Goal: Navigation & Orientation: Go to known website

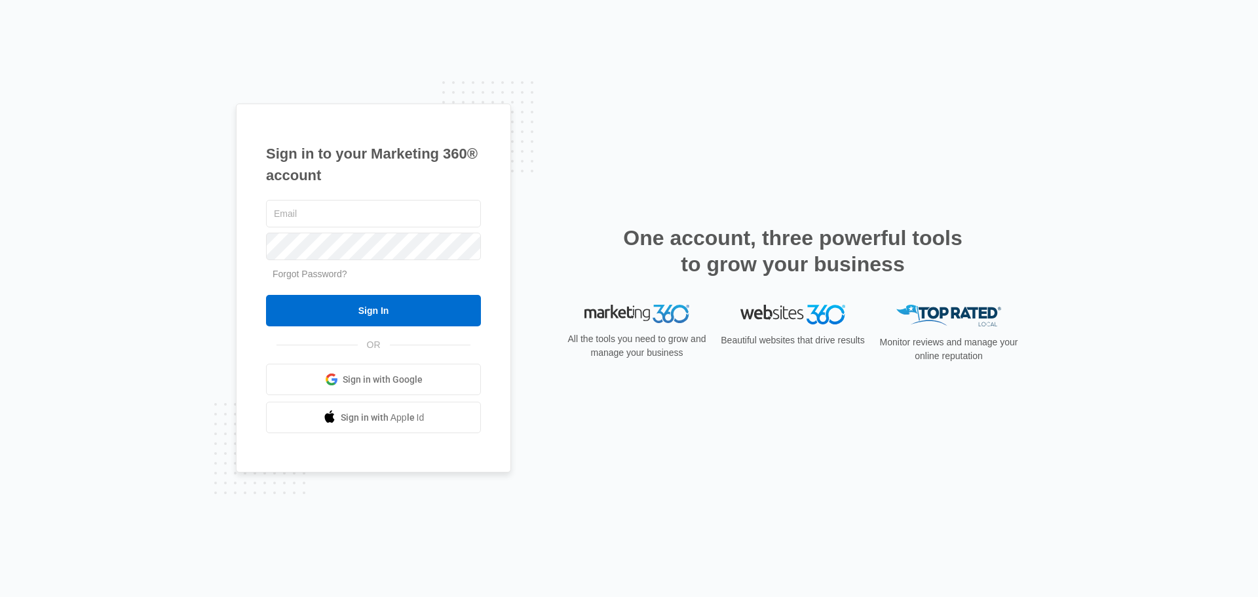
click at [453, 376] on link "Sign in with Google" at bounding box center [373, 379] width 215 height 31
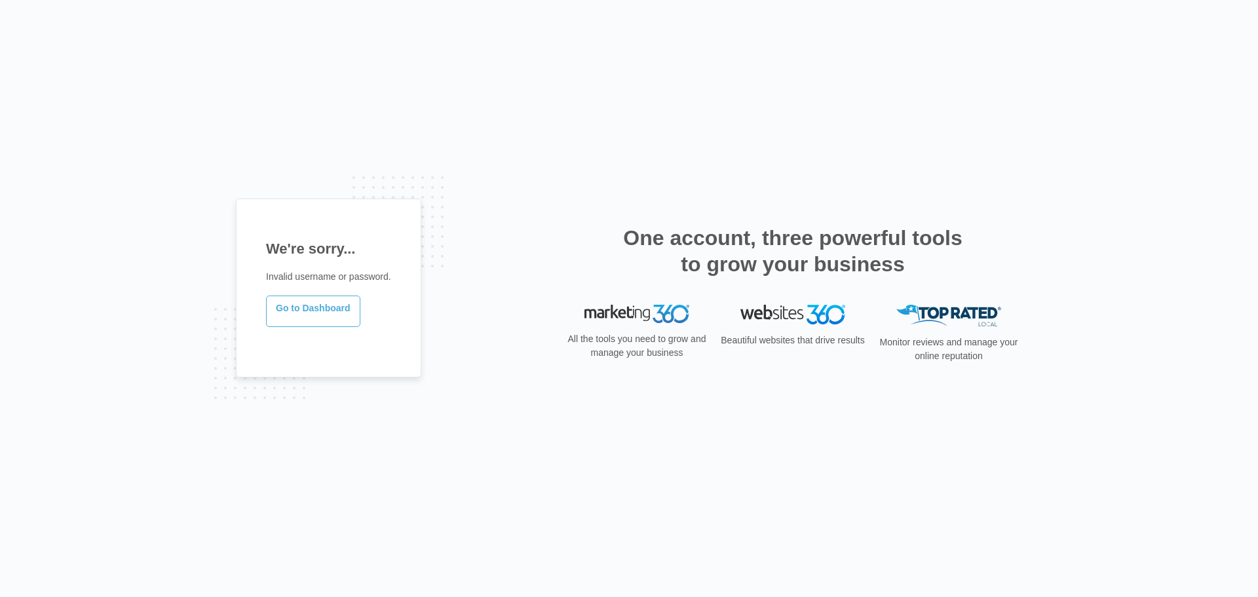
click at [326, 309] on link "Go to Dashboard" at bounding box center [313, 310] width 94 height 31
